Goal: Navigation & Orientation: Understand site structure

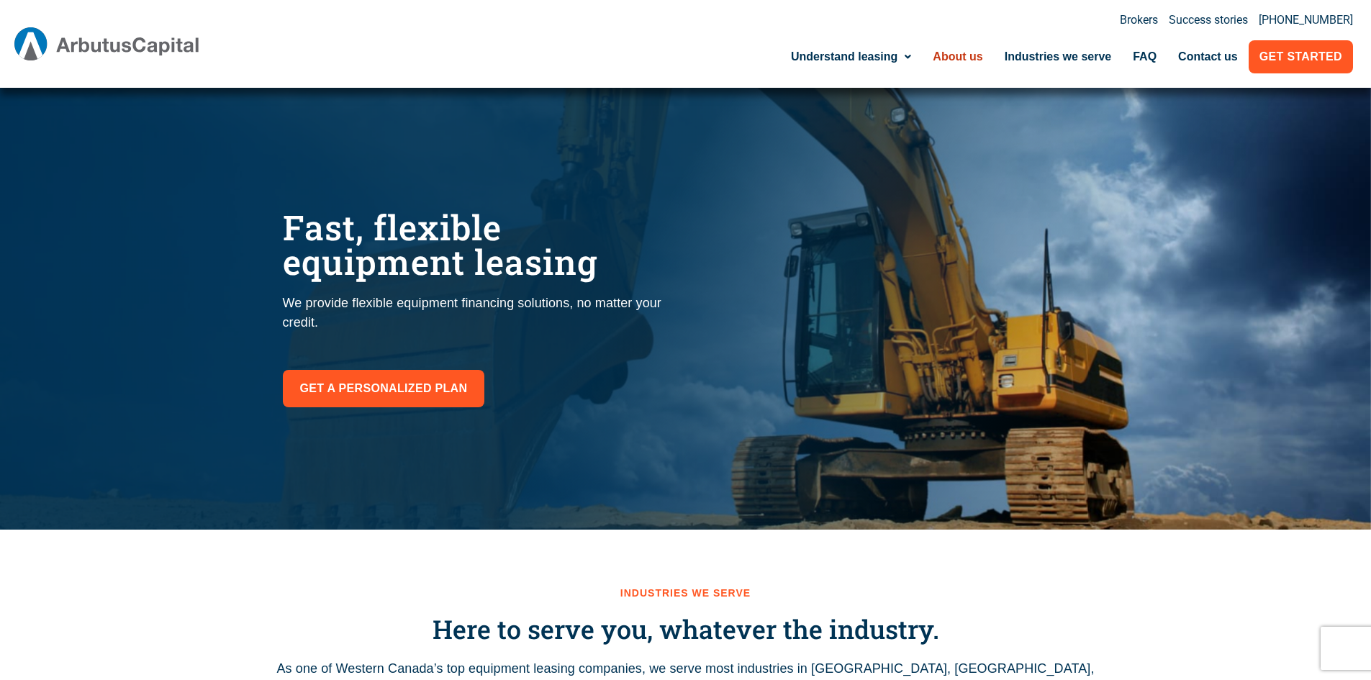
click at [959, 53] on link "About us" at bounding box center [957, 56] width 71 height 33
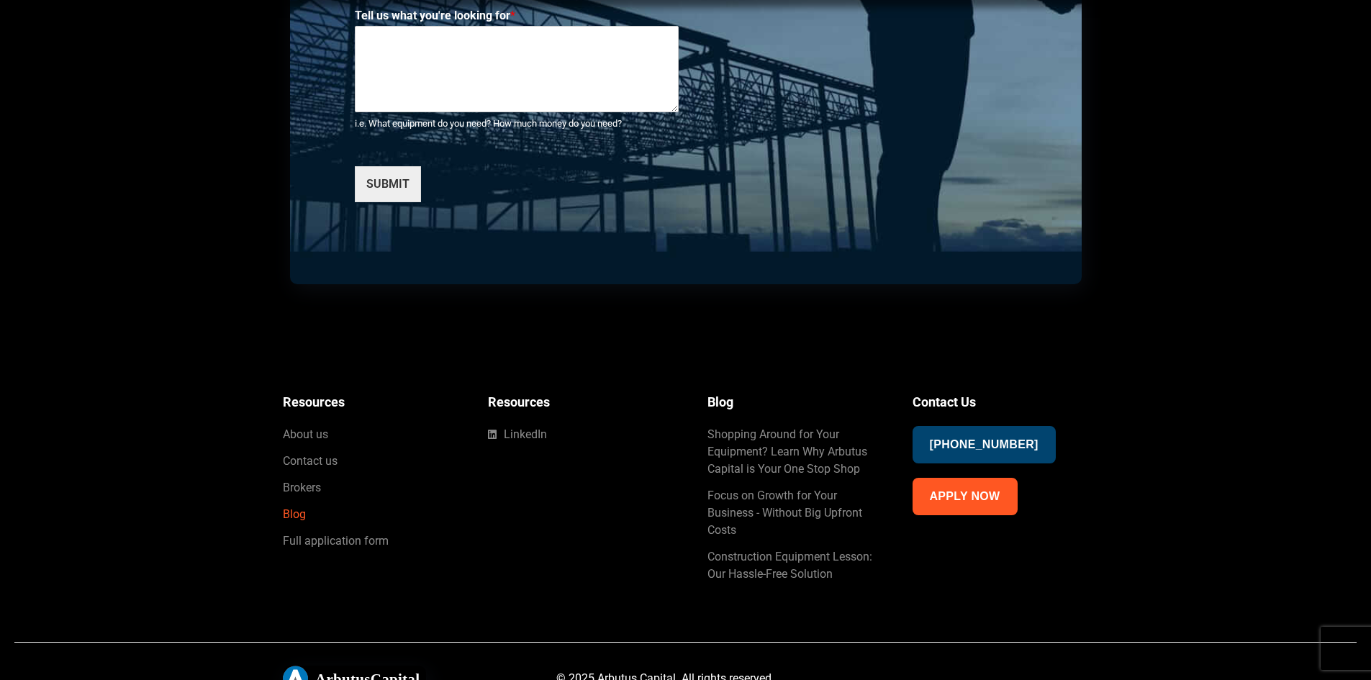
scroll to position [3767, 0]
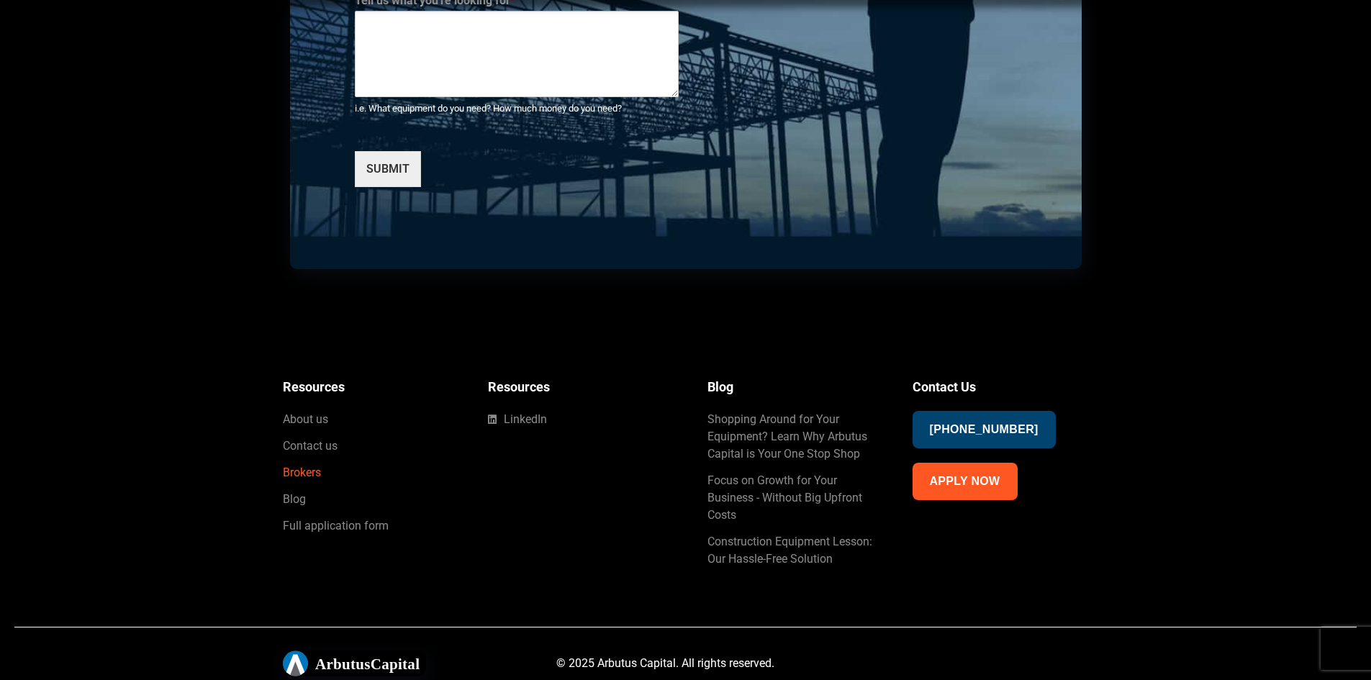
click at [306, 471] on span "Brokers" at bounding box center [302, 472] width 38 height 17
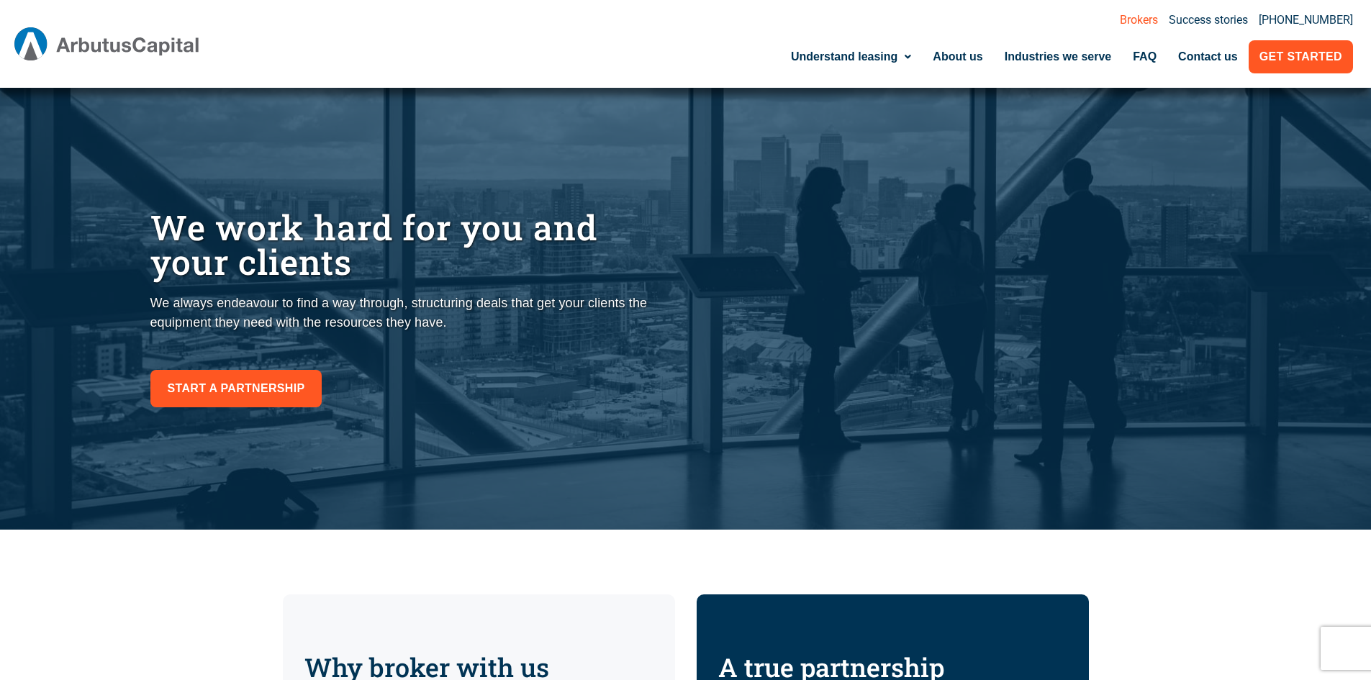
click at [156, 32] on img at bounding box center [107, 43] width 186 height 33
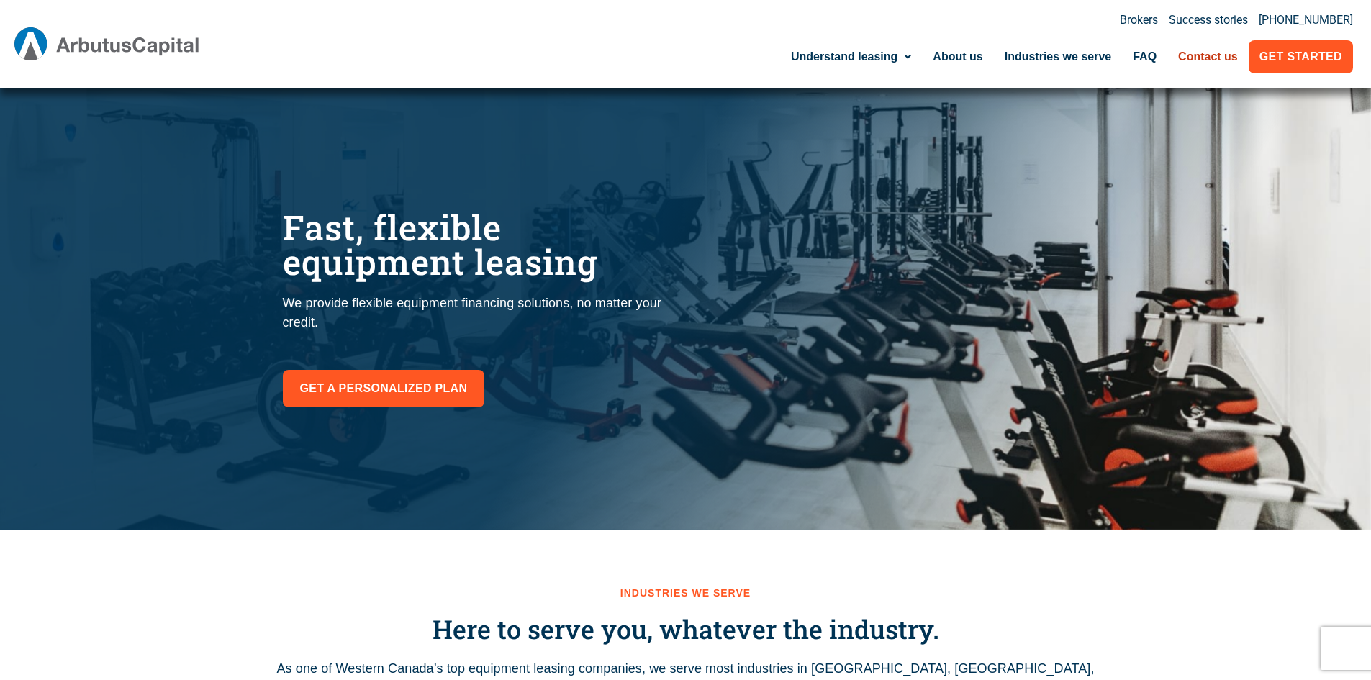
click at [1210, 54] on link "Contact us" at bounding box center [1207, 56] width 81 height 33
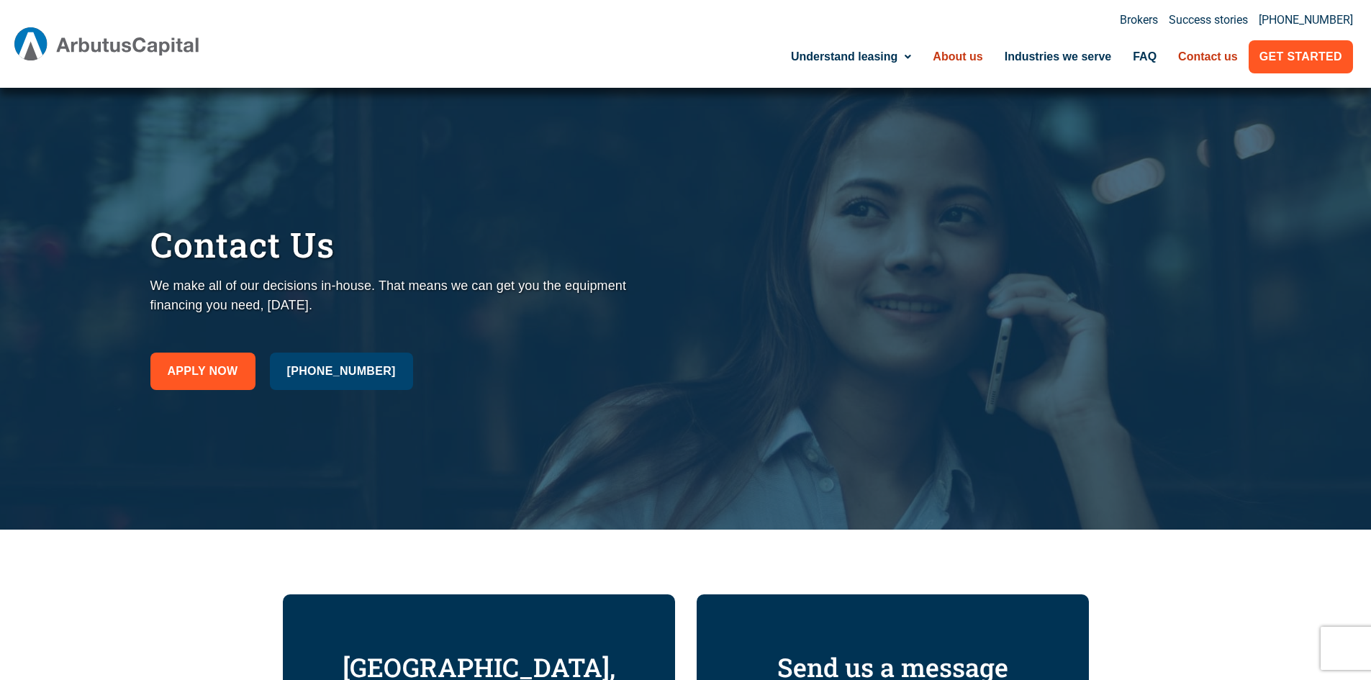
click at [944, 50] on link "About us" at bounding box center [957, 56] width 71 height 33
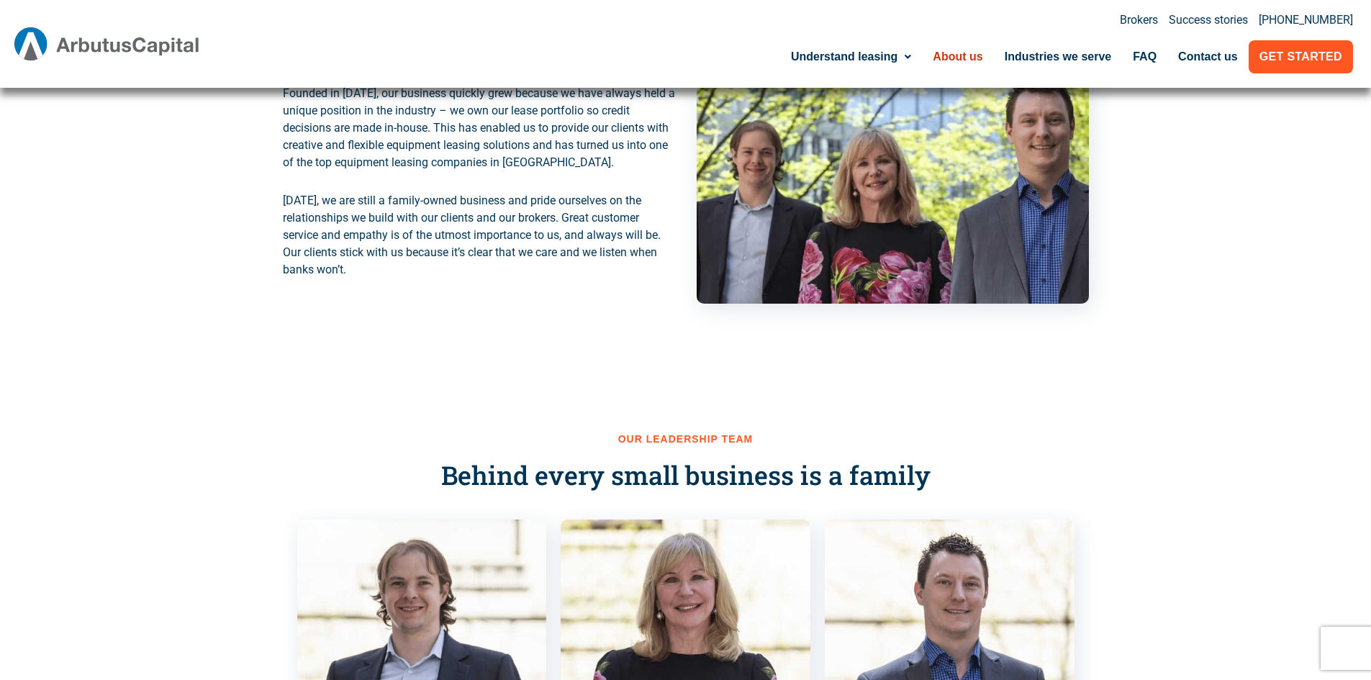
scroll to position [432, 0]
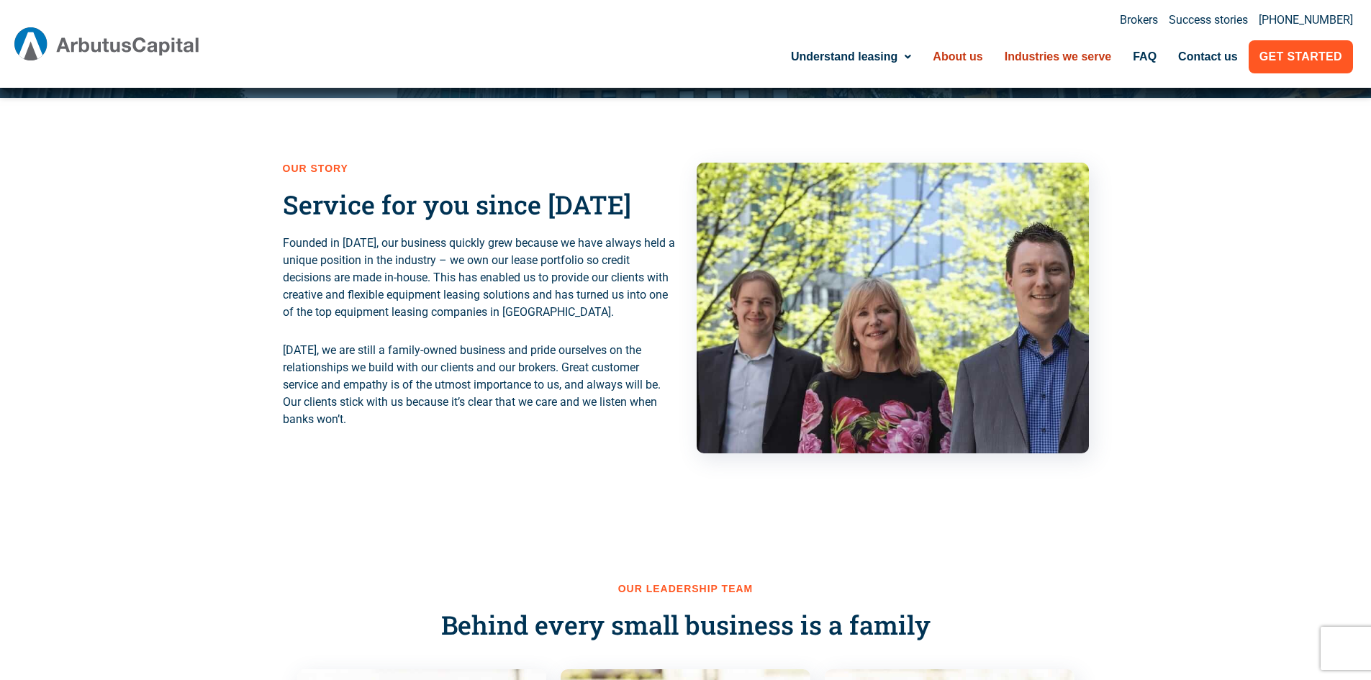
click at [1029, 54] on link "Industries we serve" at bounding box center [1058, 56] width 129 height 33
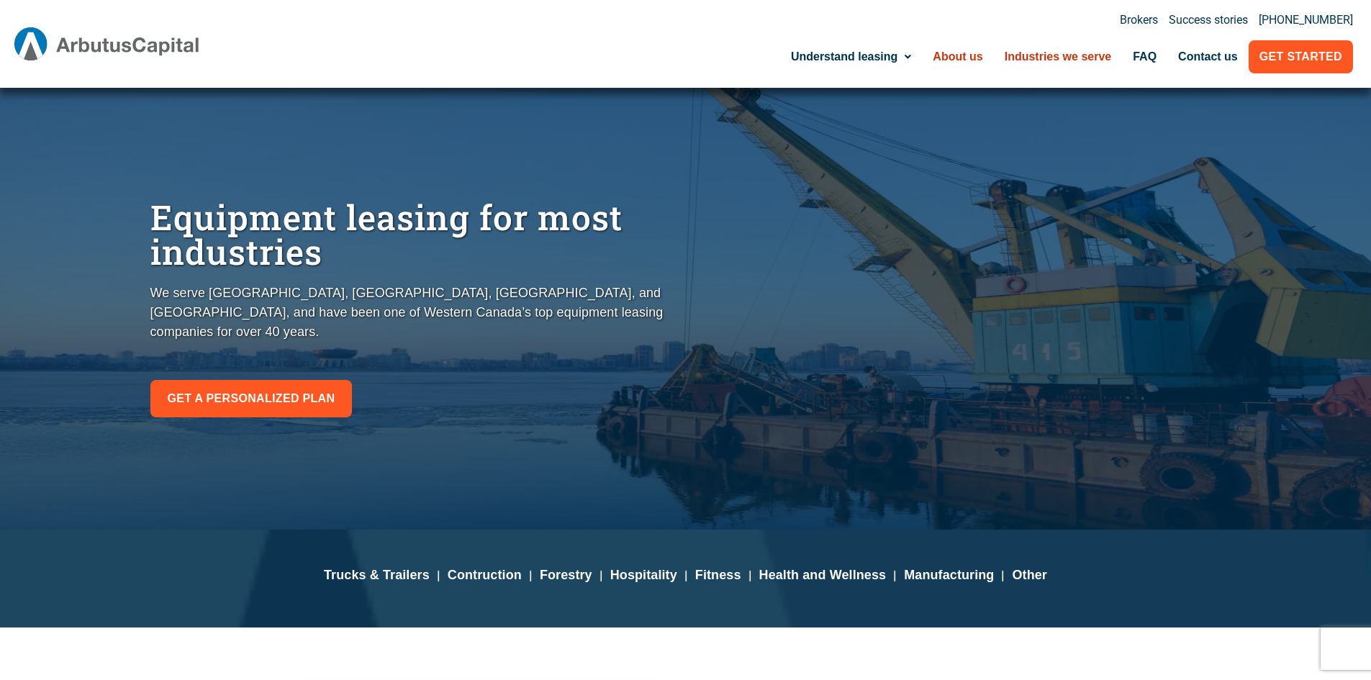
click at [941, 59] on link "About us" at bounding box center [957, 56] width 71 height 33
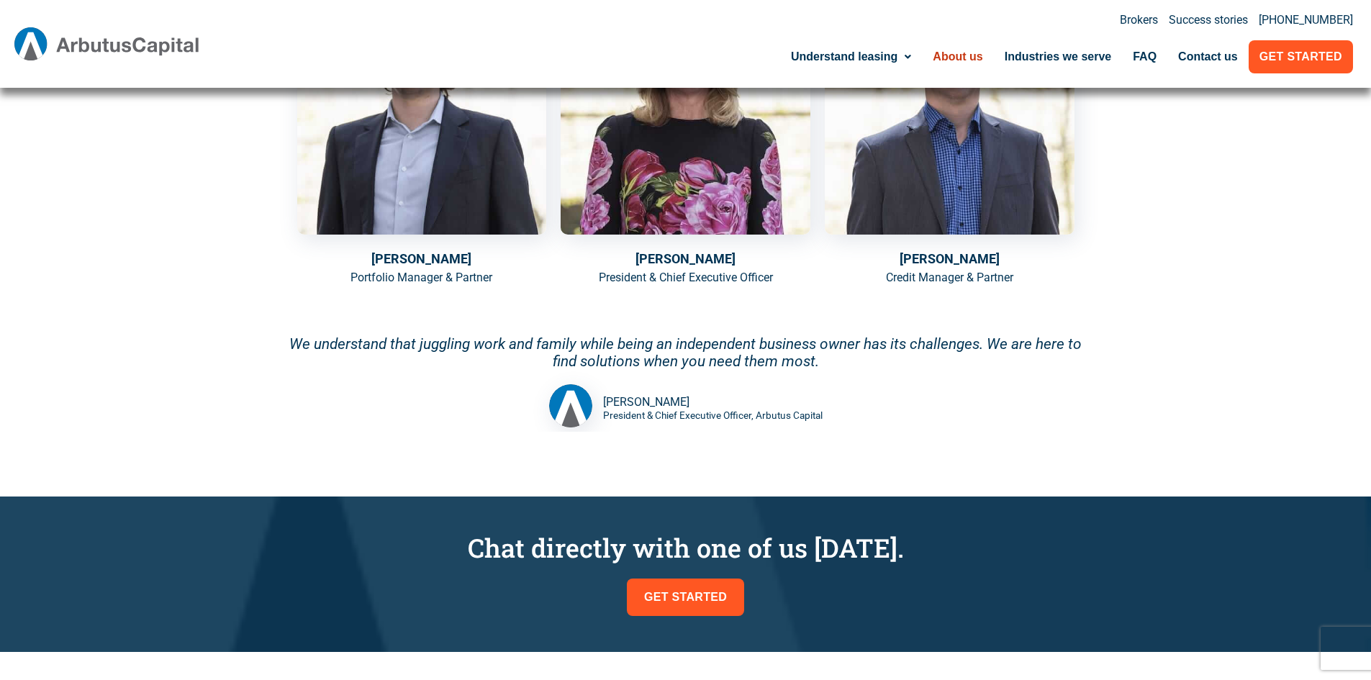
scroll to position [1008, 0]
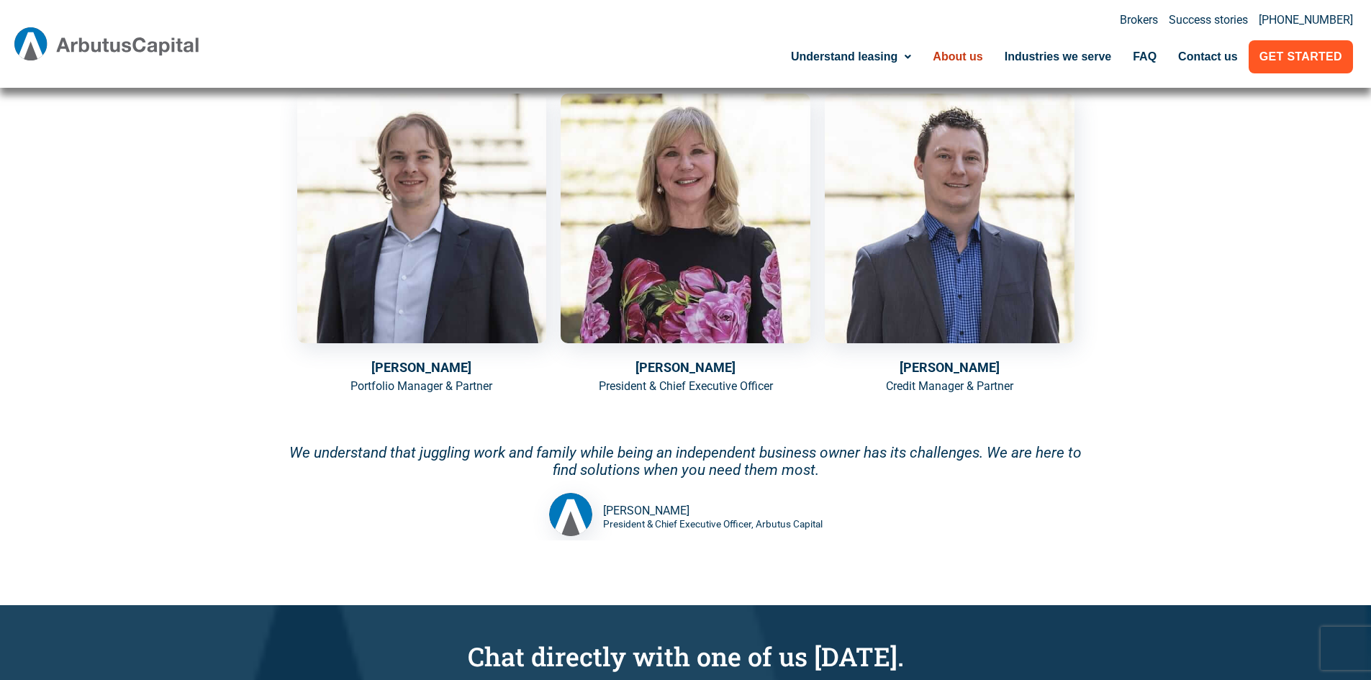
click at [154, 47] on img at bounding box center [107, 43] width 186 height 33
